Goal: Transaction & Acquisition: Book appointment/travel/reservation

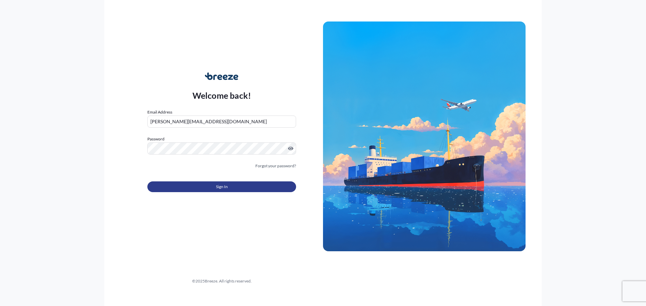
click at [227, 189] on span "Sign In" at bounding box center [222, 187] width 12 height 7
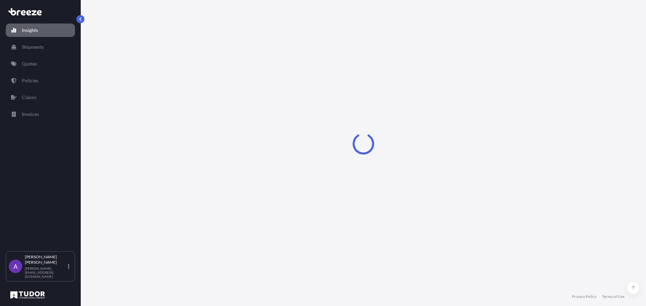
select select "2025"
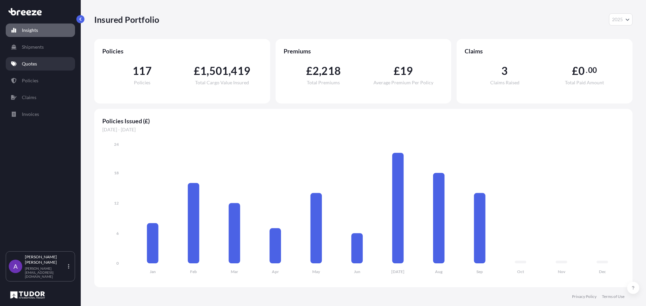
click at [20, 62] on link "Quotes" at bounding box center [40, 63] width 69 height 13
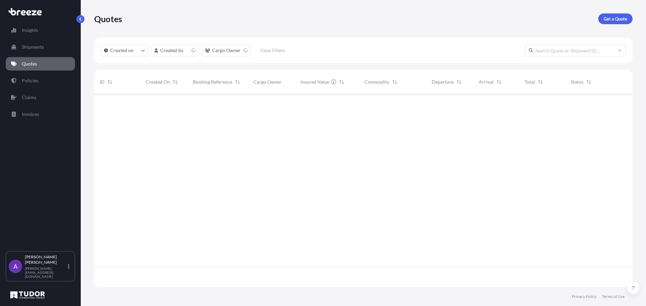
scroll to position [192, 533]
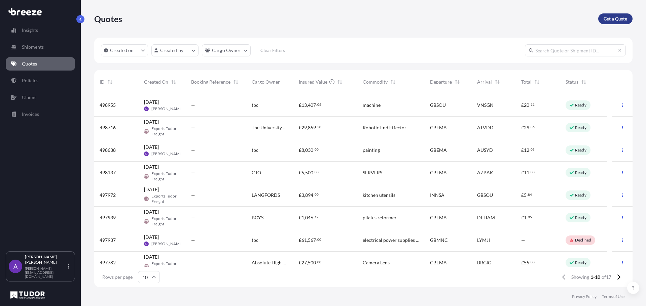
click at [613, 21] on p "Get a Quote" at bounding box center [615, 18] width 24 height 7
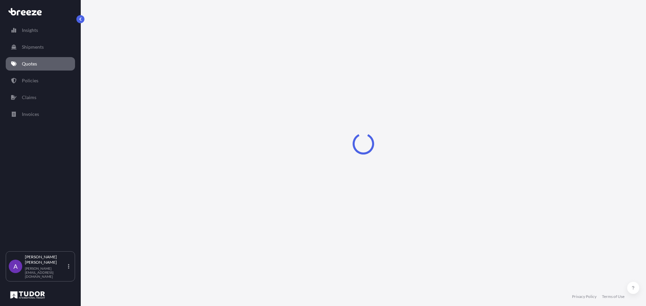
select select "Sea"
select select "1"
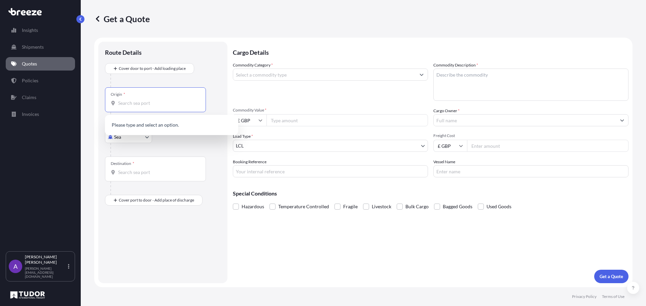
click at [145, 104] on input "Origin *" at bounding box center [157, 103] width 79 height 7
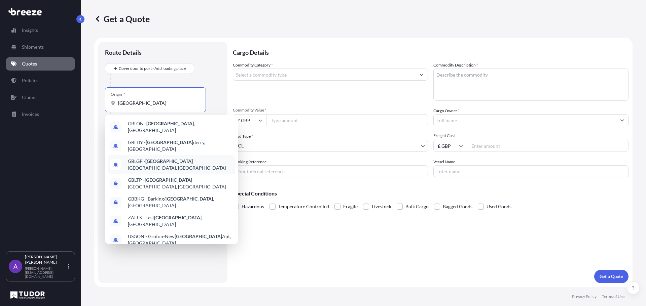
click at [185, 160] on span "GBLGP - [GEOGRAPHIC_DATA], [GEOGRAPHIC_DATA]" at bounding box center [180, 164] width 105 height 13
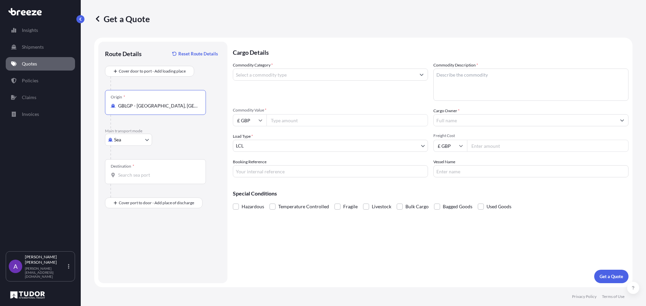
type input "GBLGP - [GEOGRAPHIC_DATA], [GEOGRAPHIC_DATA]"
click at [142, 176] on input "Destination *" at bounding box center [157, 175] width 79 height 7
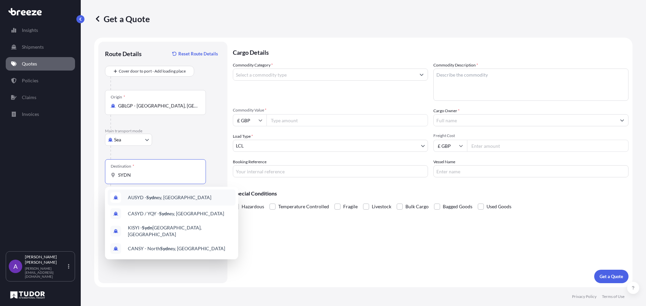
click at [146, 198] on span "AUSYD - [GEOGRAPHIC_DATA], [GEOGRAPHIC_DATA]" at bounding box center [169, 197] width 83 height 7
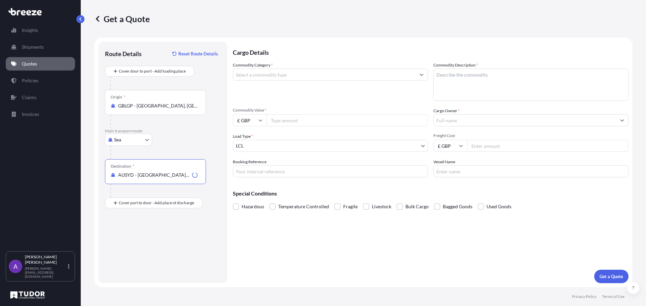
type input "AUSYD - [GEOGRAPHIC_DATA], [GEOGRAPHIC_DATA]"
click at [289, 76] on input "Commodity Category *" at bounding box center [324, 75] width 182 height 12
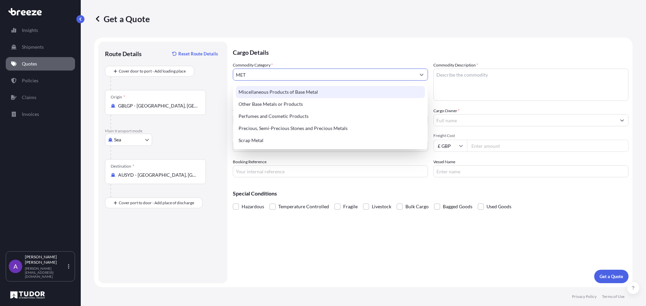
click at [269, 93] on div "Miscellaneous Products of Base Metal" at bounding box center [330, 92] width 189 height 12
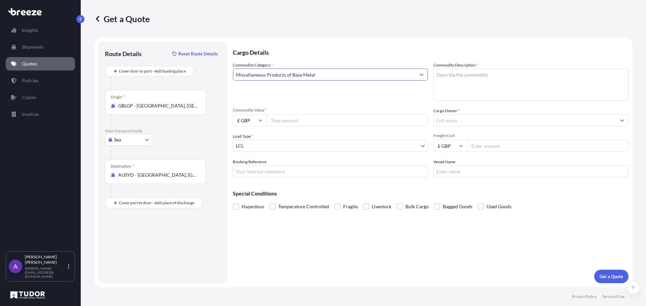
type input "Miscellaneous Products of Base Metal"
click at [300, 120] on input "Commodity Value *" at bounding box center [346, 120] width 161 height 12
type input "1893"
click at [450, 121] on input "Cargo Owner *" at bounding box center [524, 120] width 182 height 12
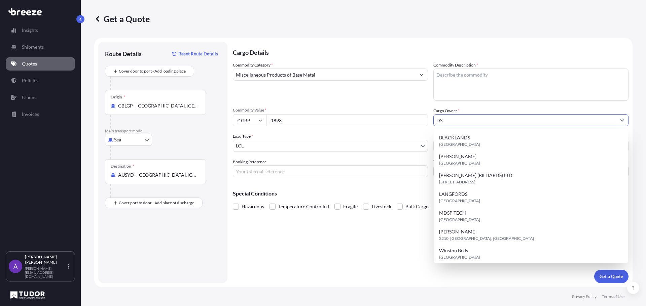
type input "D"
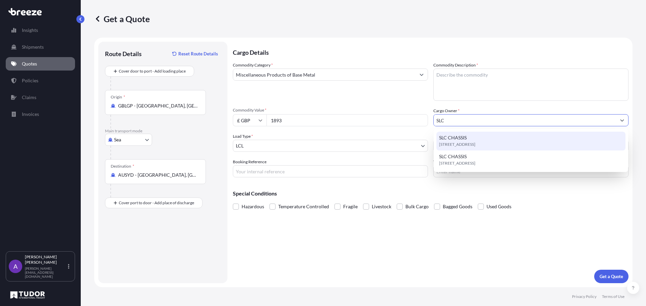
click at [459, 138] on span "SLC CHASSIS" at bounding box center [453, 137] width 28 height 7
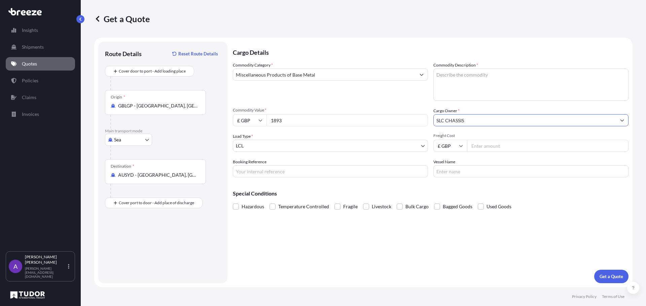
type input "SLC CHASSIS"
click at [481, 147] on input "Freight Cost" at bounding box center [547, 146] width 161 height 12
type input "475"
click at [362, 173] on input "Booking Reference" at bounding box center [330, 171] width 195 height 12
type input "176448"
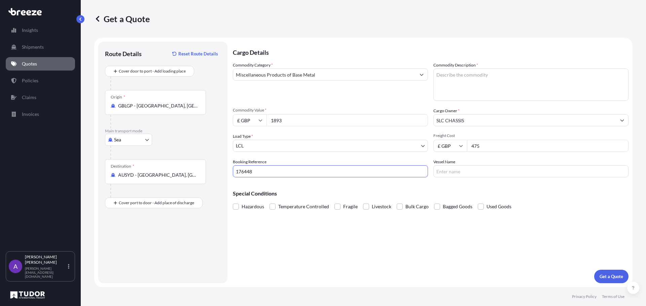
click at [461, 90] on textarea "Commodity Description *" at bounding box center [530, 85] width 195 height 32
type textarea "CHASSIS FOR 2CV, WHEEL RIMS"
click at [612, 274] on p "Get a Quote" at bounding box center [611, 276] width 24 height 7
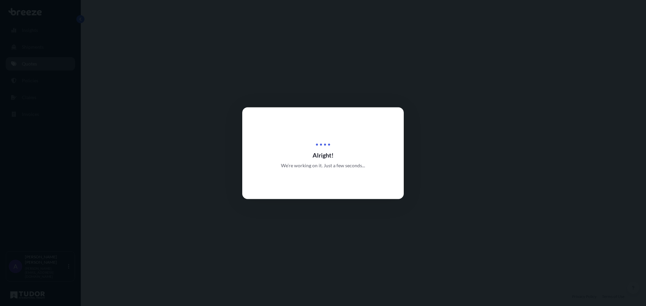
select select "Sea"
select select "1"
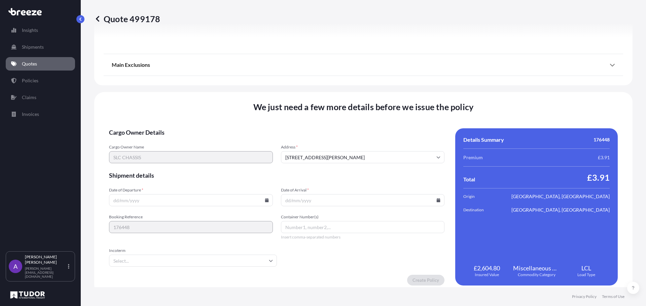
scroll to position [761, 0]
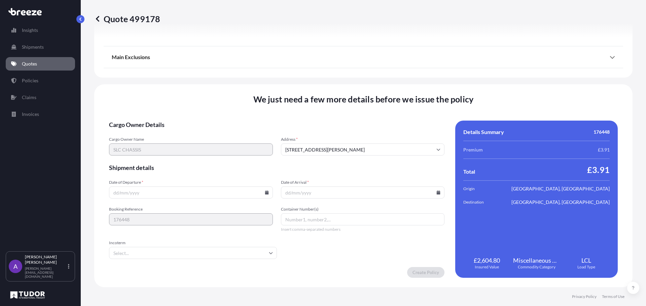
click at [137, 194] on input "Date of Departure *" at bounding box center [191, 193] width 164 height 12
click at [266, 194] on icon at bounding box center [267, 193] width 4 height 4
click at [172, 132] on button "17" at bounding box center [174, 132] width 11 height 11
type input "[DATE]"
click at [436, 191] on icon at bounding box center [438, 193] width 4 height 4
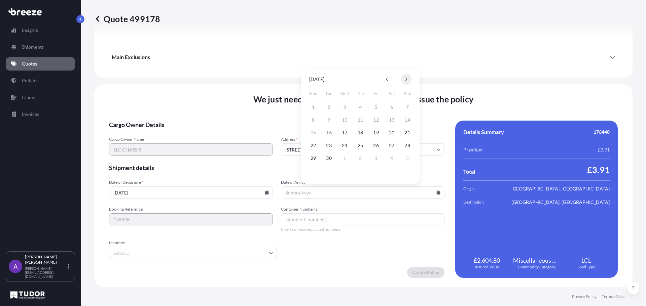
click at [407, 78] on icon at bounding box center [405, 79] width 3 height 4
click at [329, 144] on button "18" at bounding box center [328, 145] width 11 height 11
type input "[DATE]"
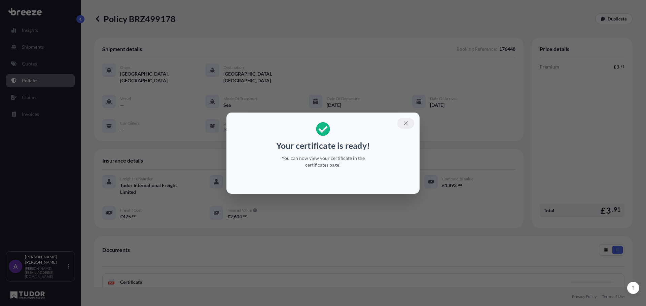
click at [405, 123] on icon "button" at bounding box center [405, 123] width 6 height 6
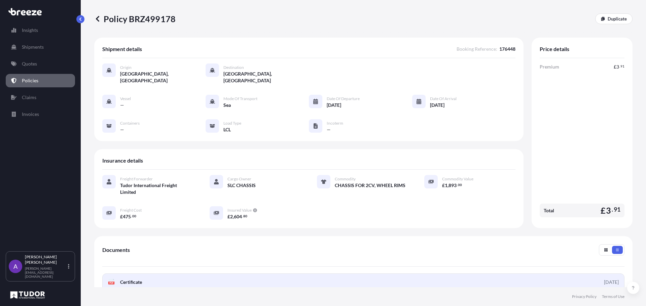
click at [137, 279] on span "Certificate" at bounding box center [131, 282] width 22 height 7
